Goal: Task Accomplishment & Management: Complete application form

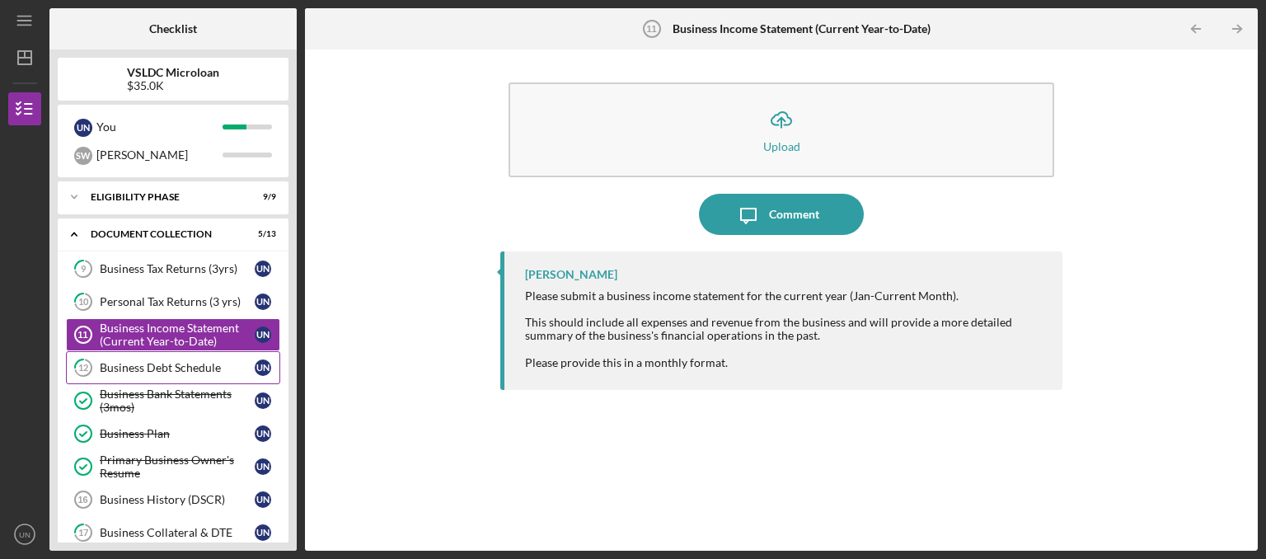
click at [190, 370] on div "Business Debt Schedule" at bounding box center [177, 367] width 155 height 13
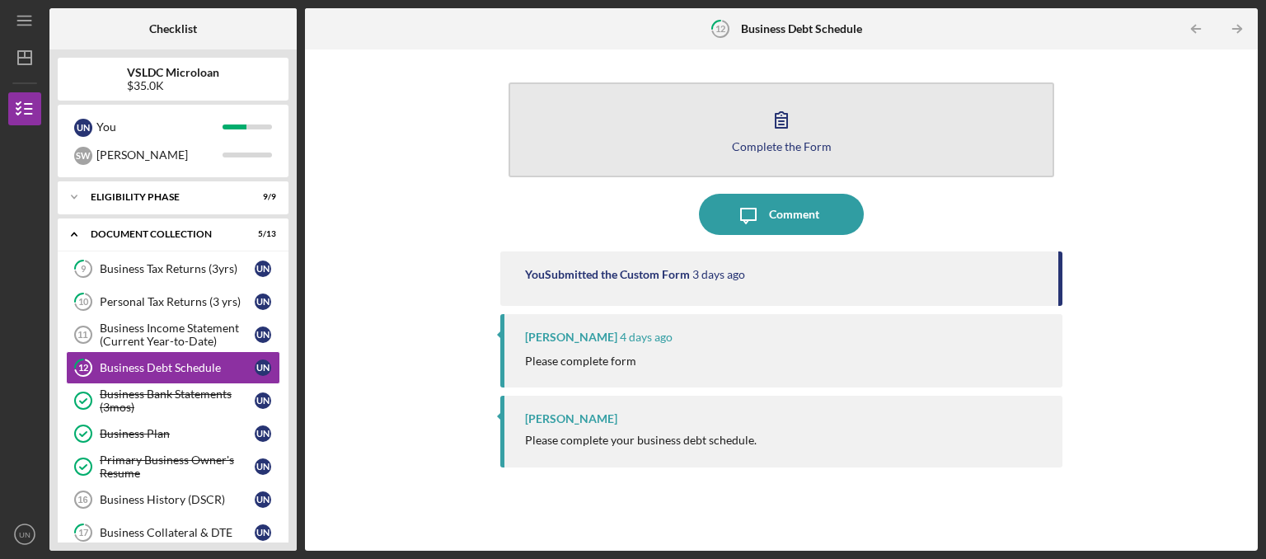
click at [793, 149] on div "Complete the Form" at bounding box center [782, 146] width 100 height 12
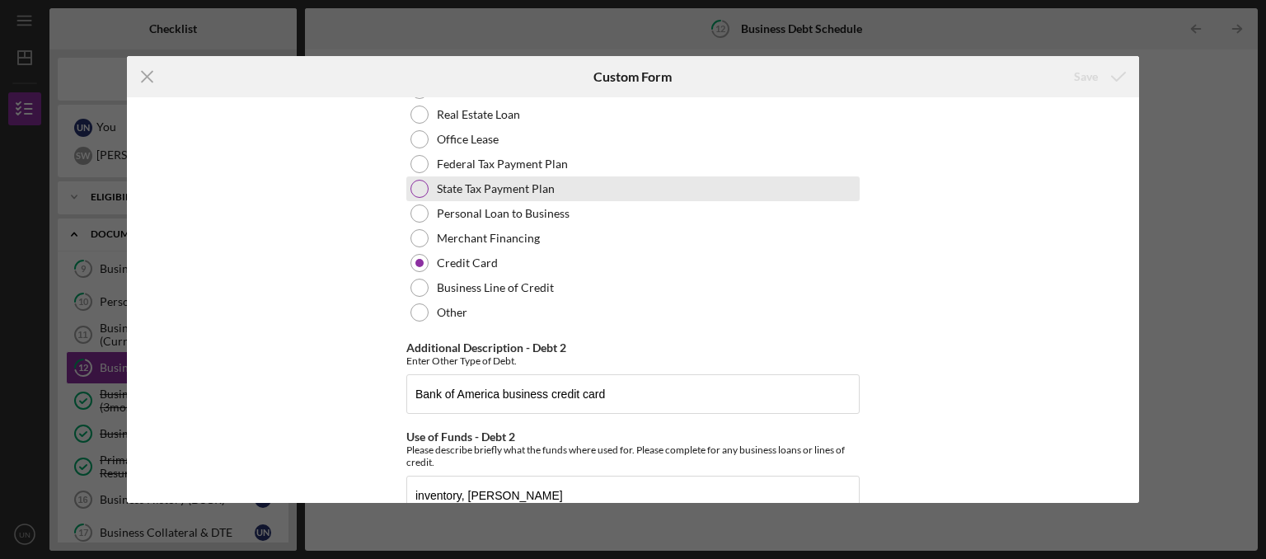
scroll to position [1662, 0]
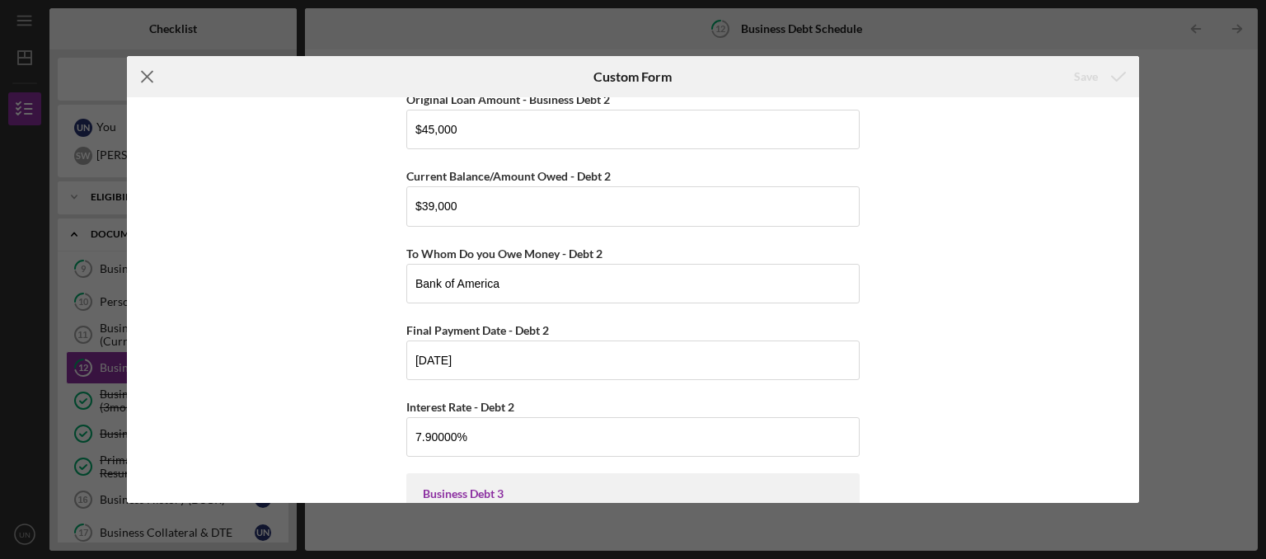
click at [150, 78] on icon "Icon/Menu Close" at bounding box center [147, 76] width 41 height 41
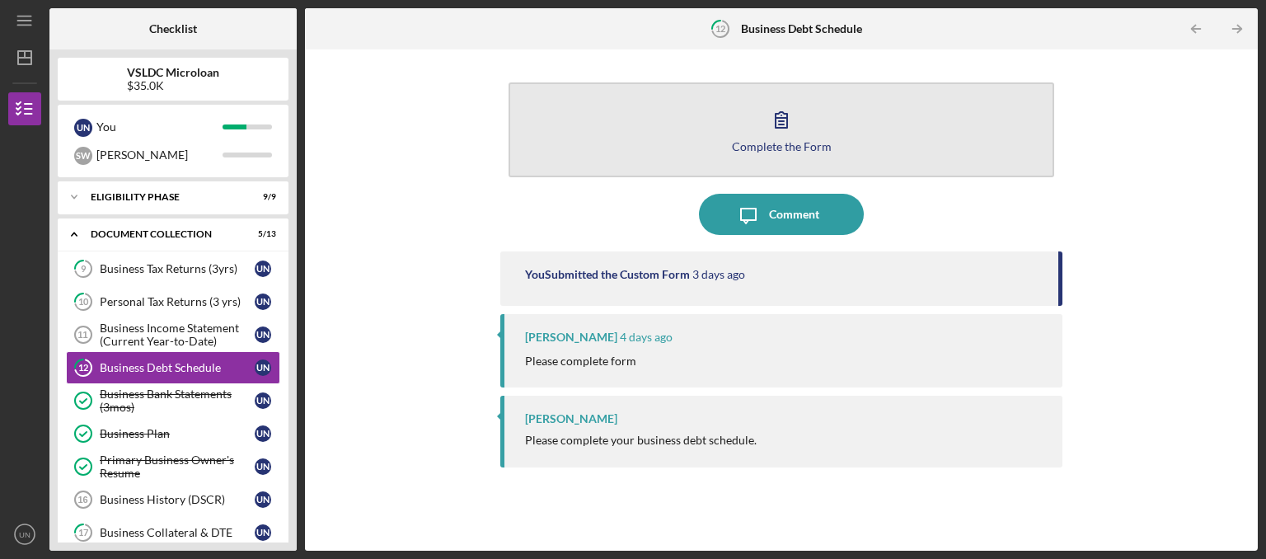
click at [781, 143] on div "Complete the Form" at bounding box center [782, 146] width 100 height 12
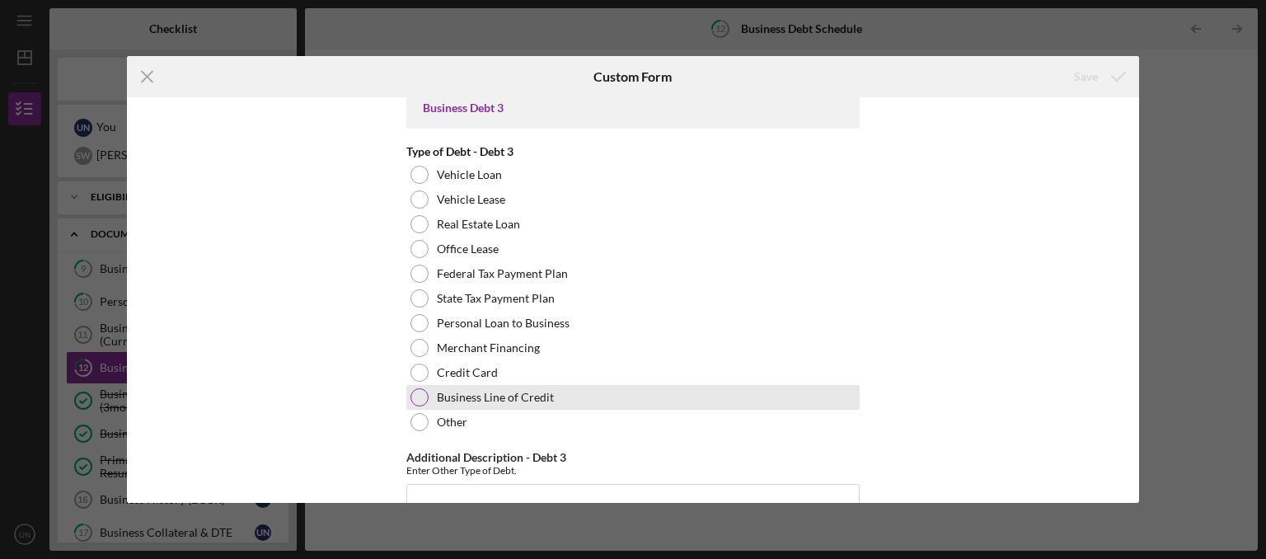
scroll to position [2078, 0]
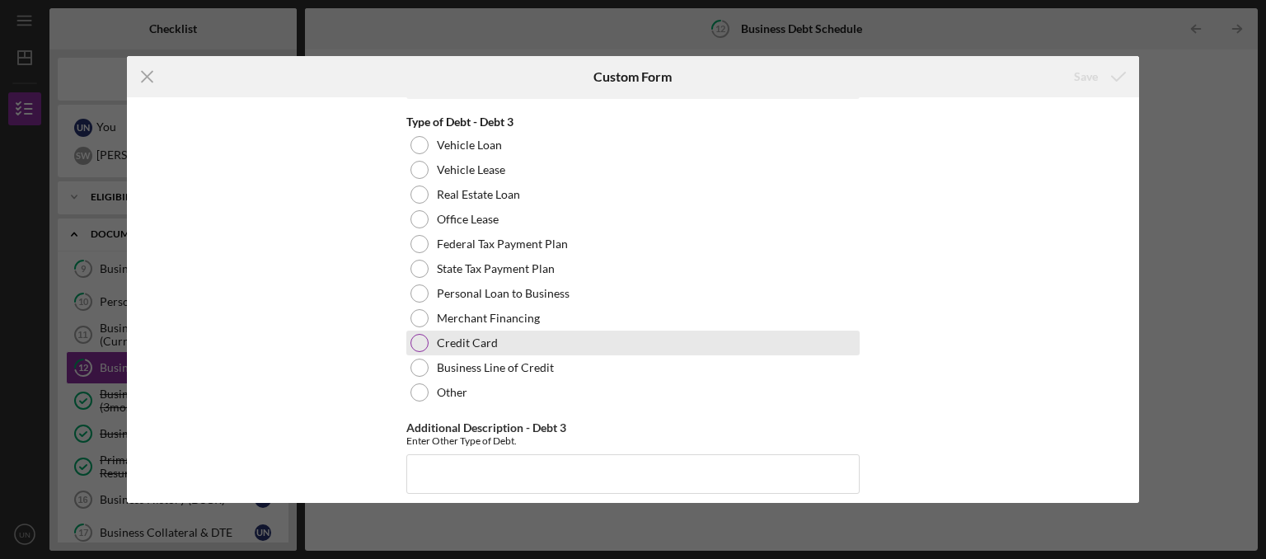
click at [417, 347] on div at bounding box center [420, 343] width 18 height 18
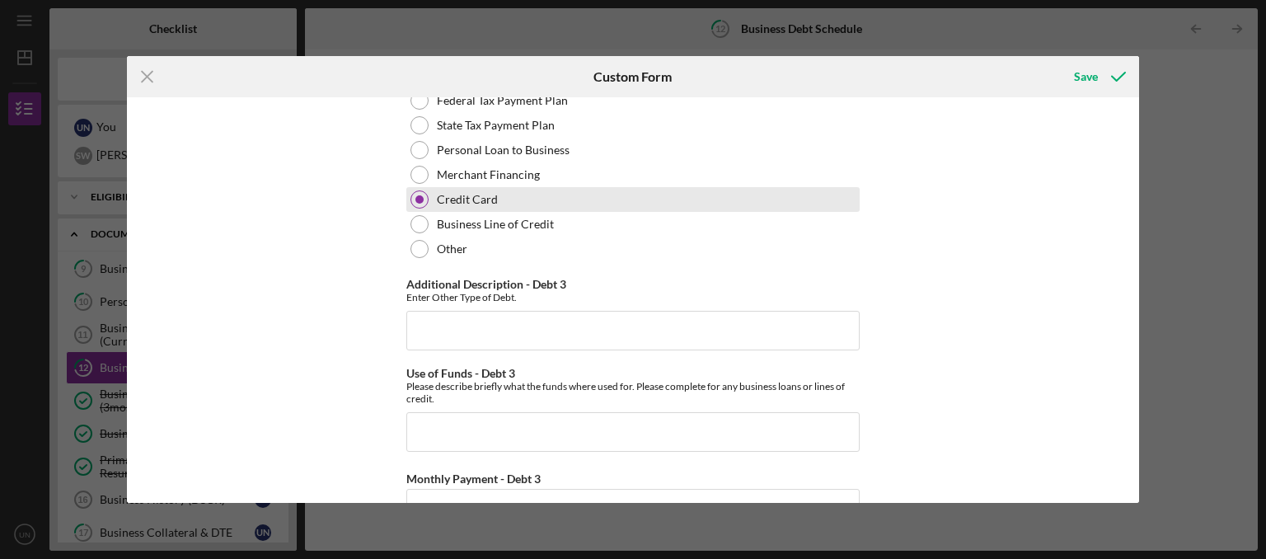
scroll to position [2410, 0]
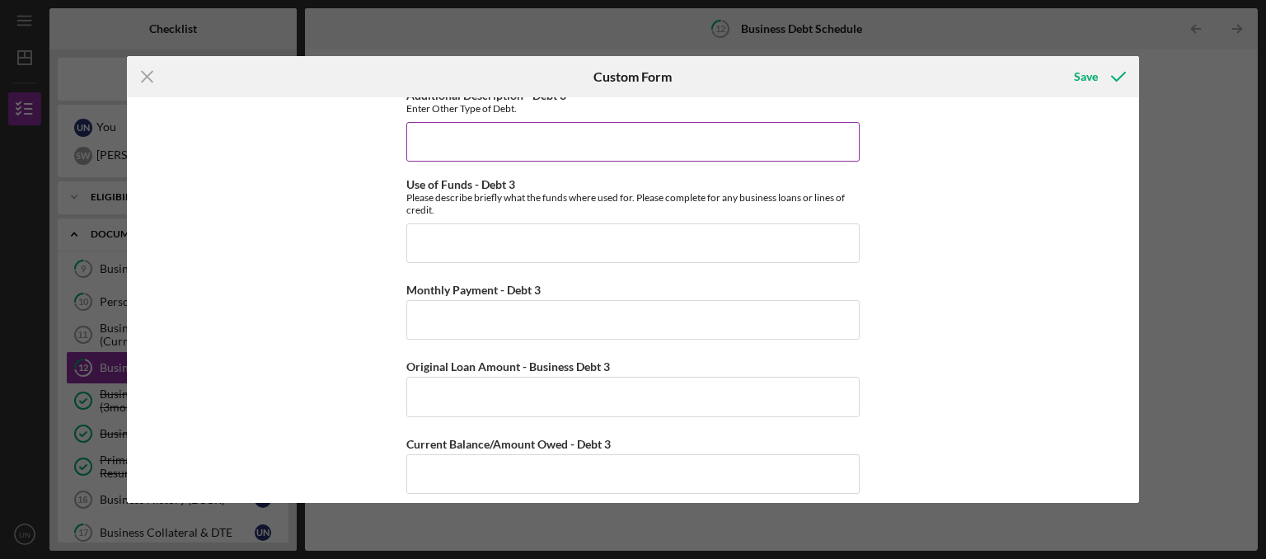
click at [533, 134] on input "Additional Description - Debt 3" at bounding box center [632, 142] width 453 height 40
click at [1091, 80] on div "Save" at bounding box center [1086, 76] width 24 height 33
click at [138, 71] on icon "Icon/Menu Close" at bounding box center [147, 76] width 41 height 41
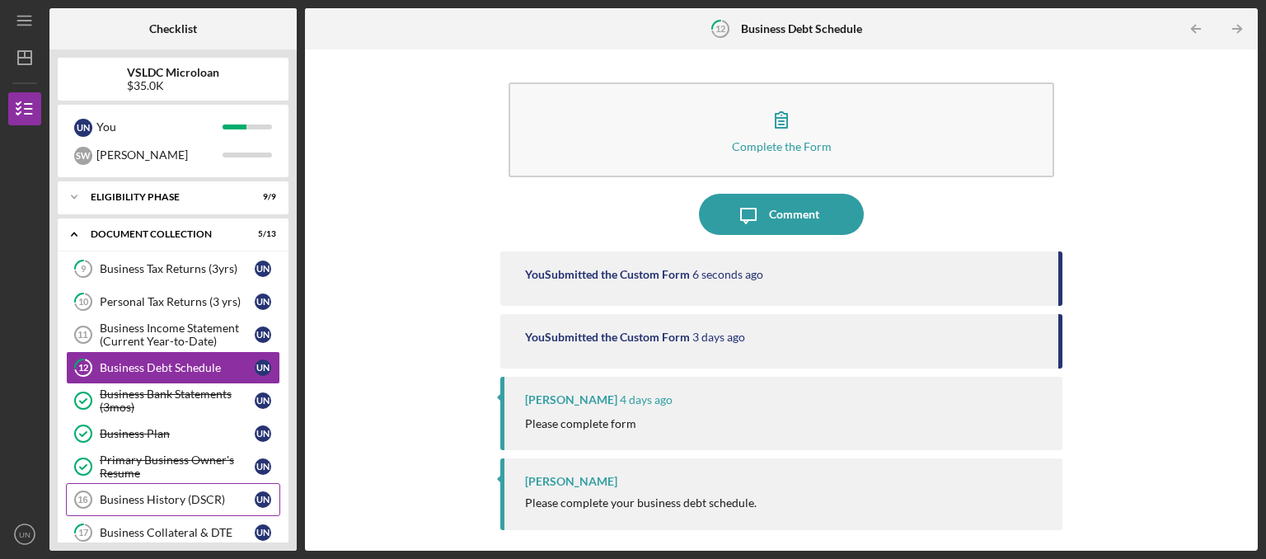
click at [195, 493] on div "Business History (DSCR)" at bounding box center [177, 499] width 155 height 13
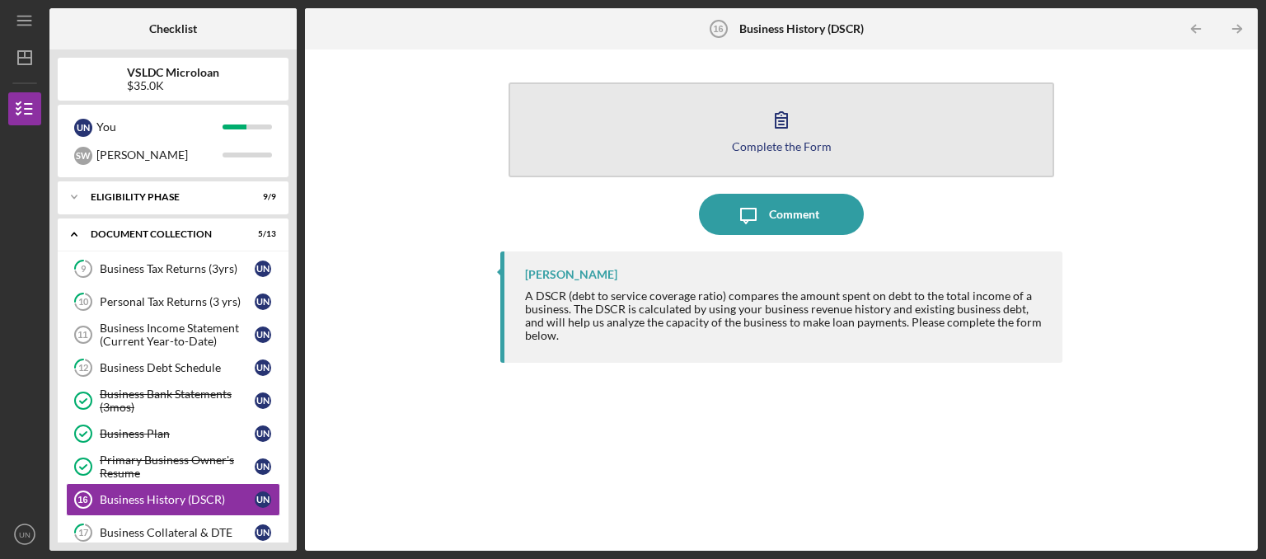
click at [779, 133] on icon "button" at bounding box center [781, 119] width 41 height 41
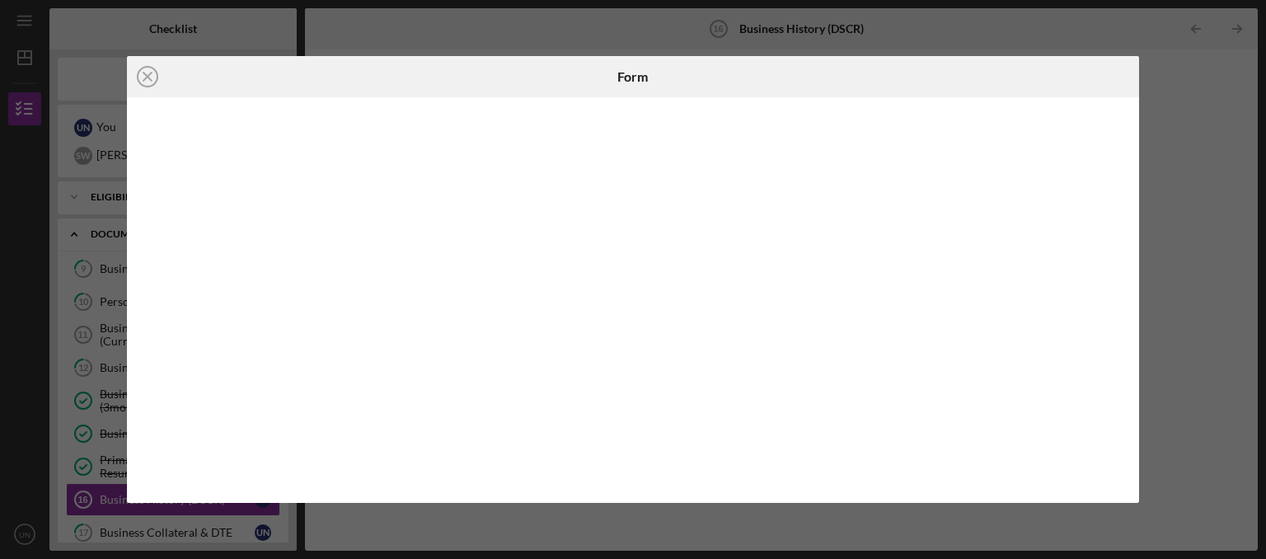
click at [508, 372] on iframe at bounding box center [634, 300] width 982 height 373
click at [1217, 208] on div "Icon/Close Form" at bounding box center [633, 279] width 1266 height 559
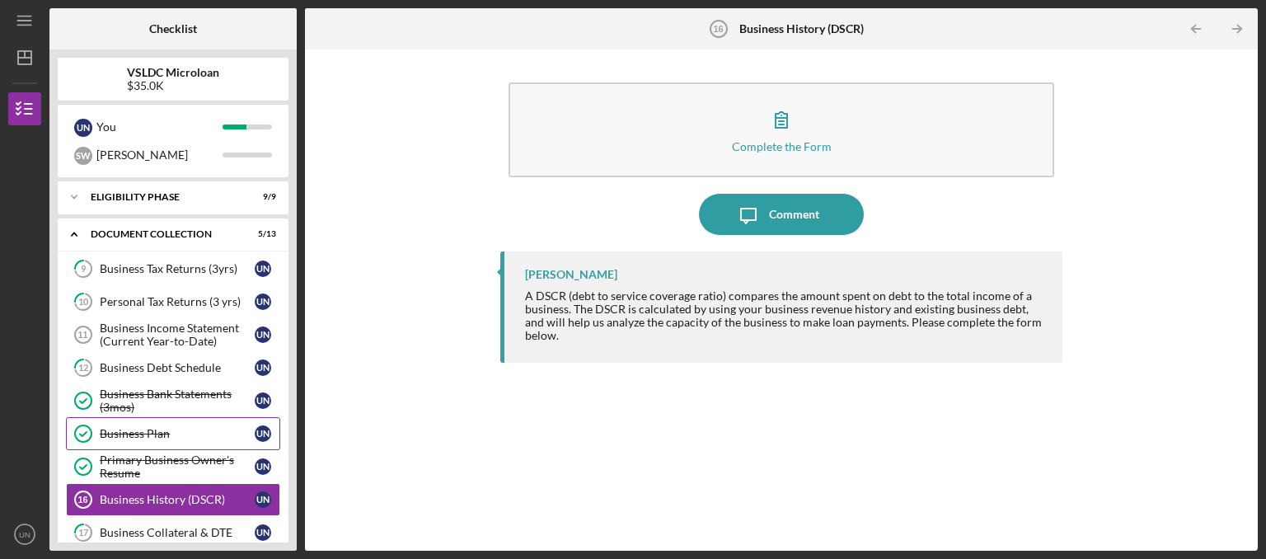
scroll to position [82, 0]
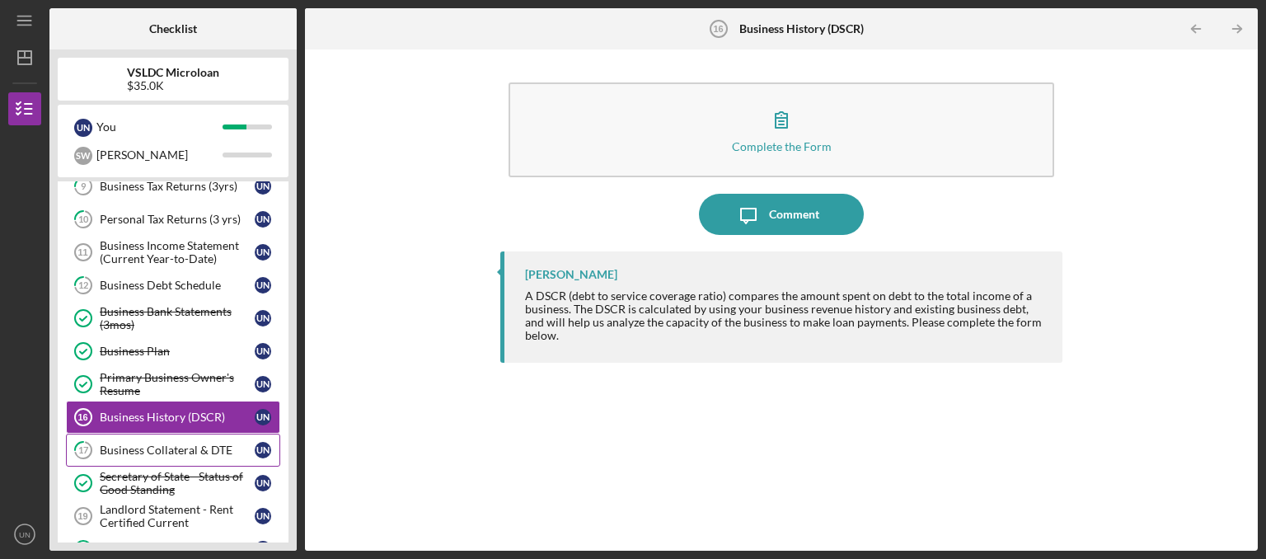
click at [209, 452] on div "Business Collateral & DTE" at bounding box center [177, 450] width 155 height 13
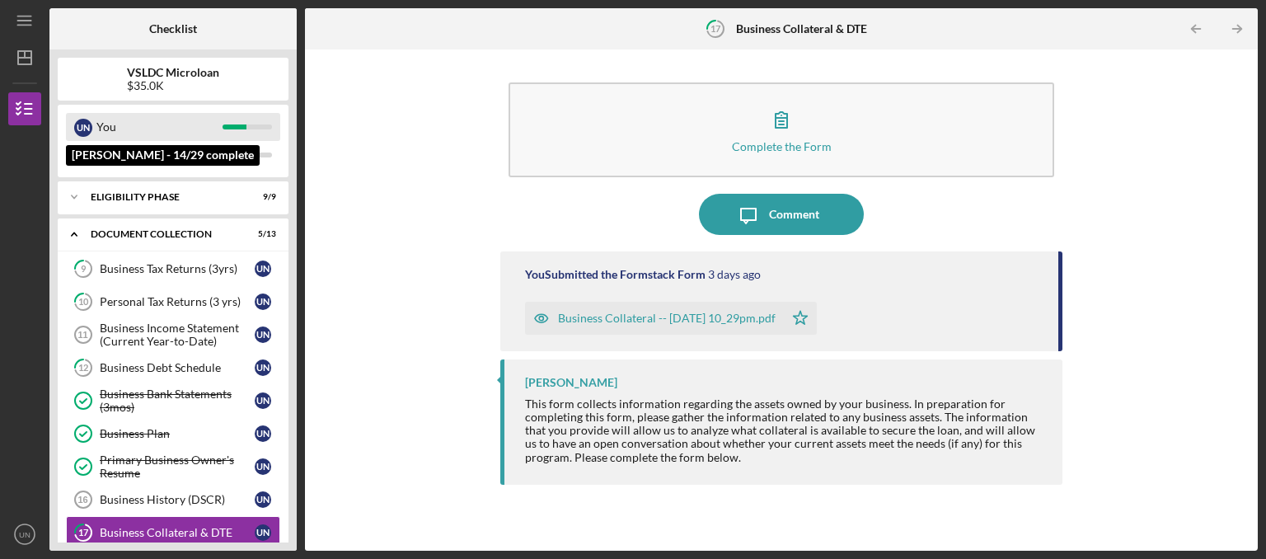
click at [171, 118] on div "You" at bounding box center [159, 127] width 126 height 28
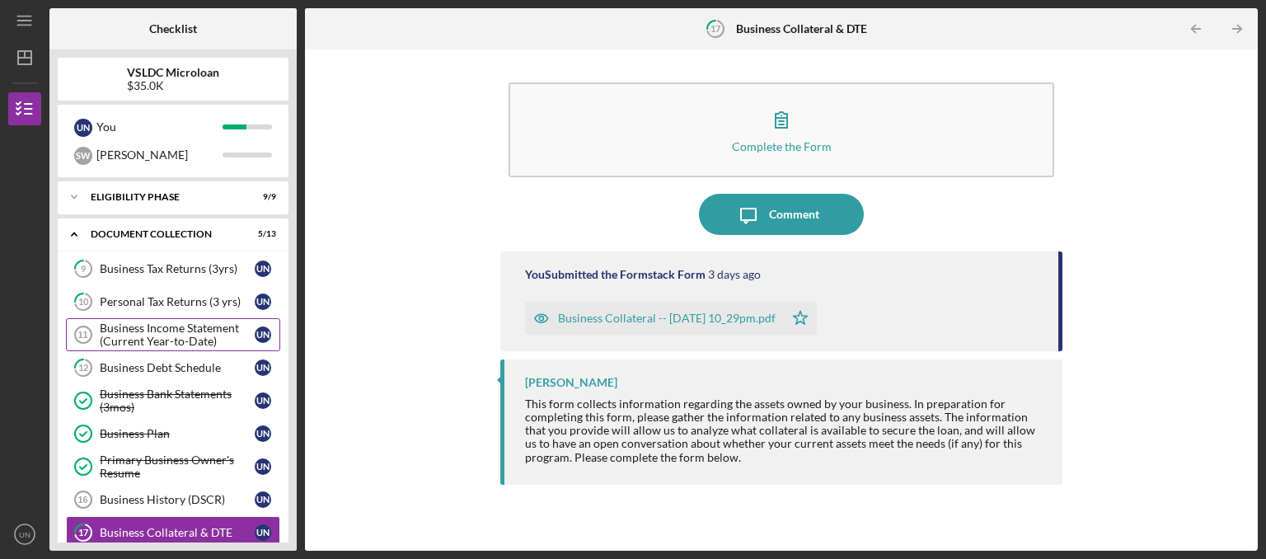
click at [179, 331] on div "Business Income Statement (Current Year-to-Date)" at bounding box center [177, 335] width 155 height 26
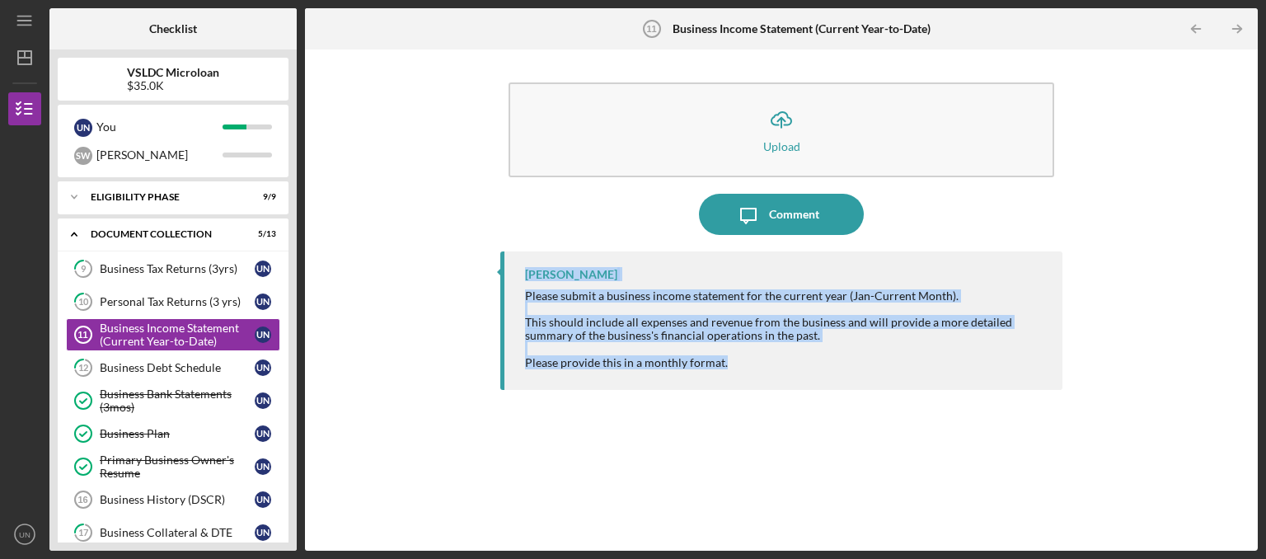
drag, startPoint x: 752, startPoint y: 366, endPoint x: 517, endPoint y: 279, distance: 250.7
click at [525, 289] on div "Please submit a business income statement for the current year (Jan-Current Mon…" at bounding box center [785, 329] width 521 height 80
copy div "[PERSON_NAME] Please submit a business income statement for the current year (J…"
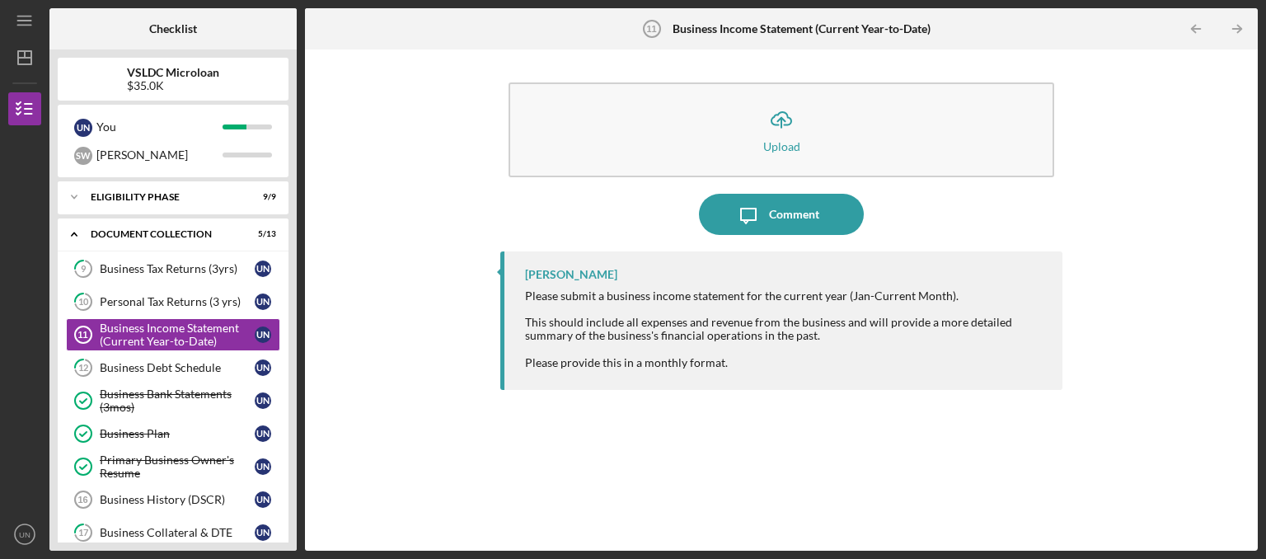
click at [441, 336] on div "Icon/Upload Upload Icon/Message Comment [PERSON_NAME] Please submit a business …" at bounding box center [781, 300] width 937 height 485
